Goal: Book appointment/travel/reservation

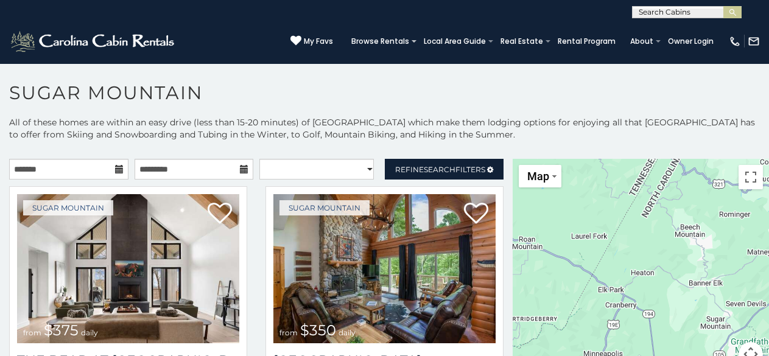
scroll to position [7, 0]
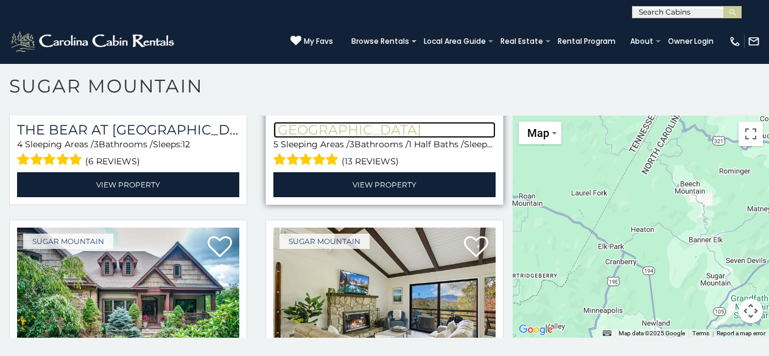
click at [298, 122] on h3 "[GEOGRAPHIC_DATA]" at bounding box center [385, 130] width 222 height 16
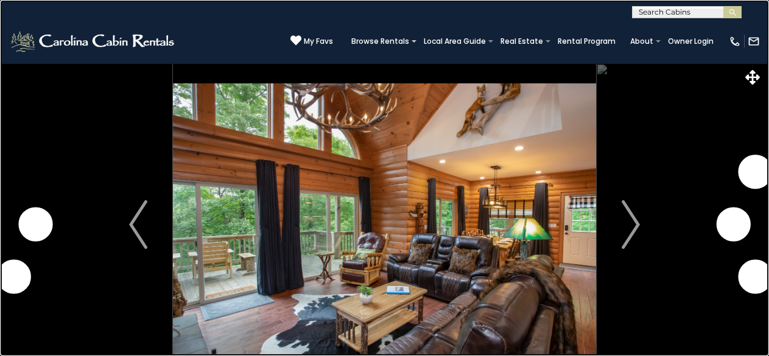
click at [2, 251] on link at bounding box center [384, 178] width 769 height 356
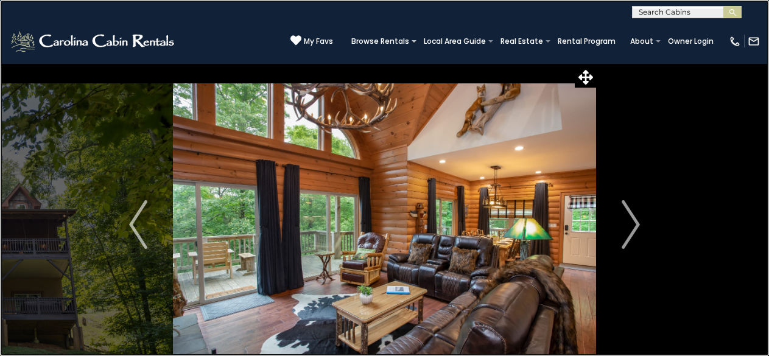
scroll to position [1, 0]
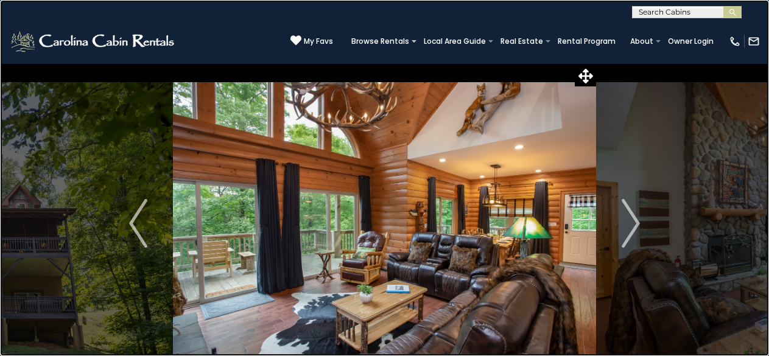
click at [434, 35] on link at bounding box center [384, 178] width 769 height 356
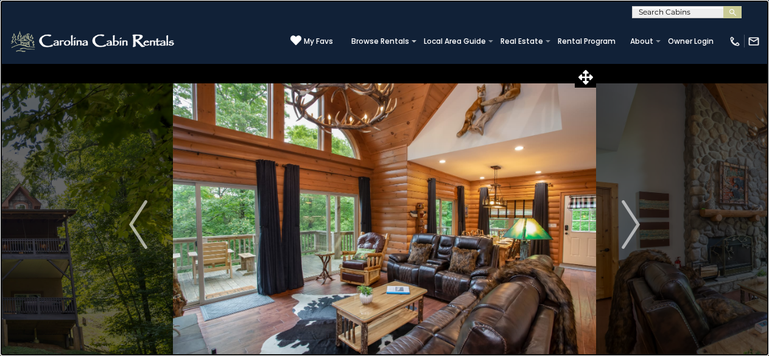
click at [144, 125] on link at bounding box center [384, 178] width 769 height 356
